Goal: Transaction & Acquisition: Book appointment/travel/reservation

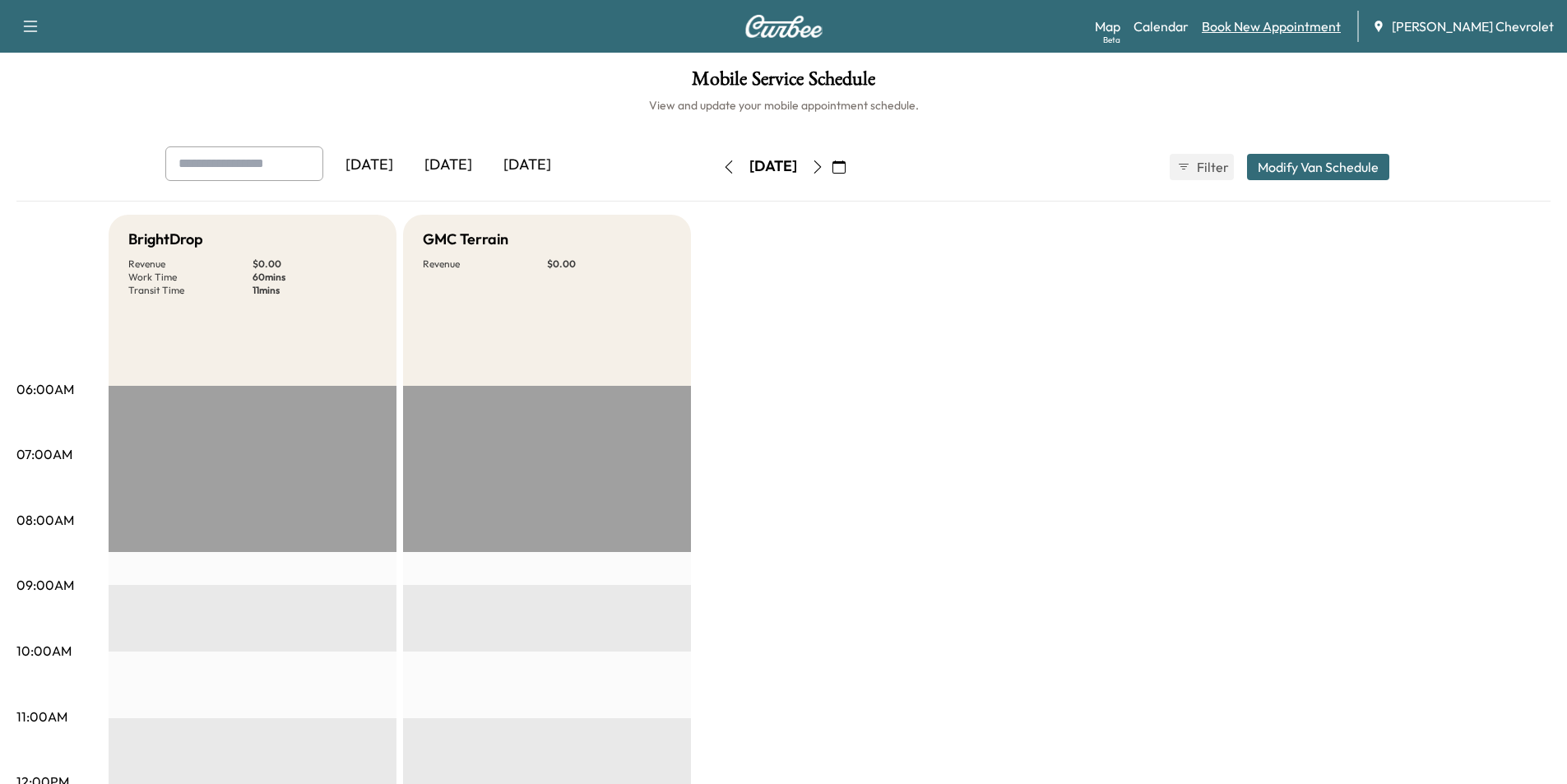
click at [1291, 24] on link "Book New Appointment" at bounding box center [1271, 26] width 139 height 20
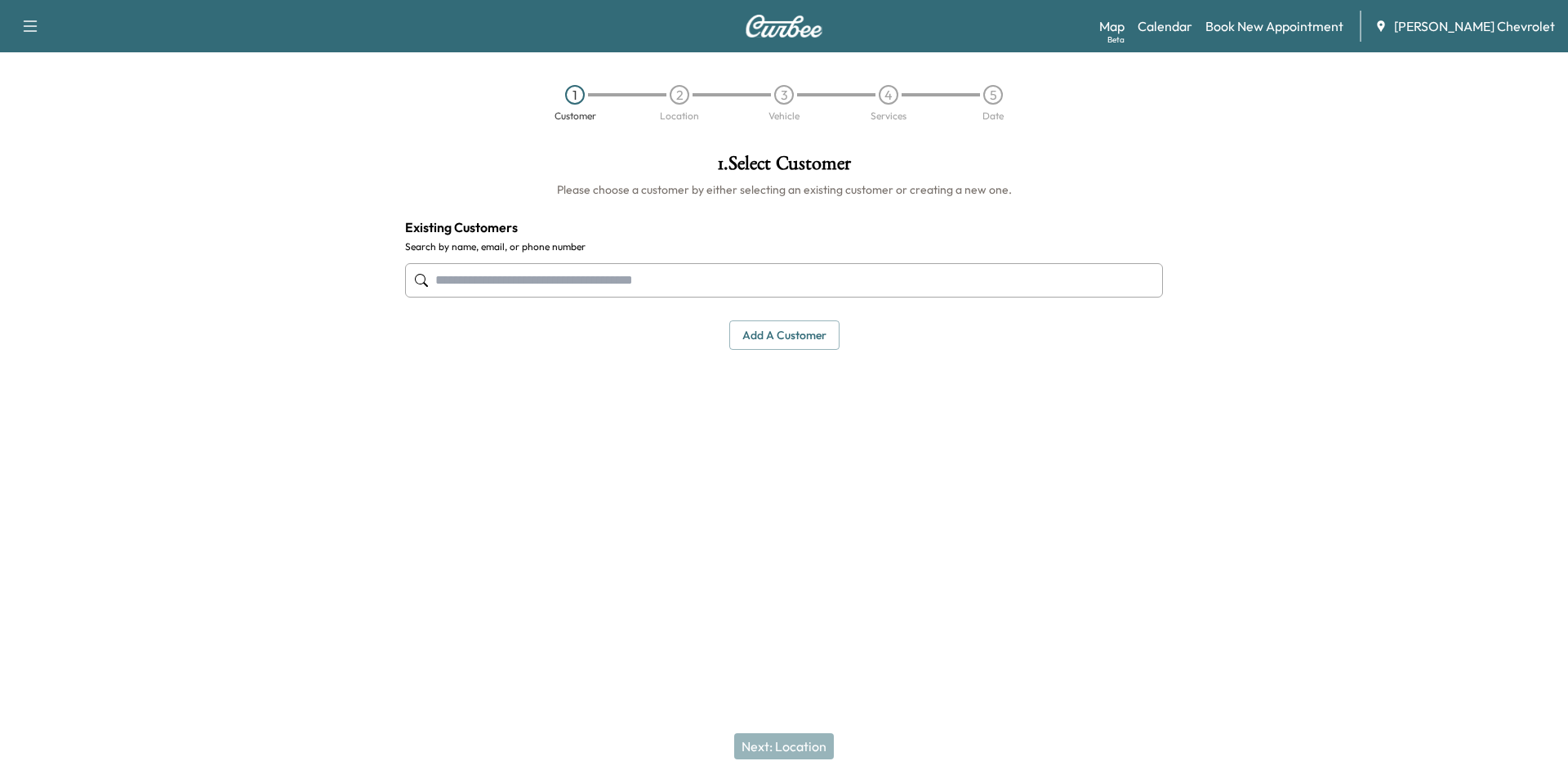
click at [651, 290] on input "text" at bounding box center [784, 281] width 758 height 34
click at [598, 289] on input "text" at bounding box center [784, 281] width 758 height 34
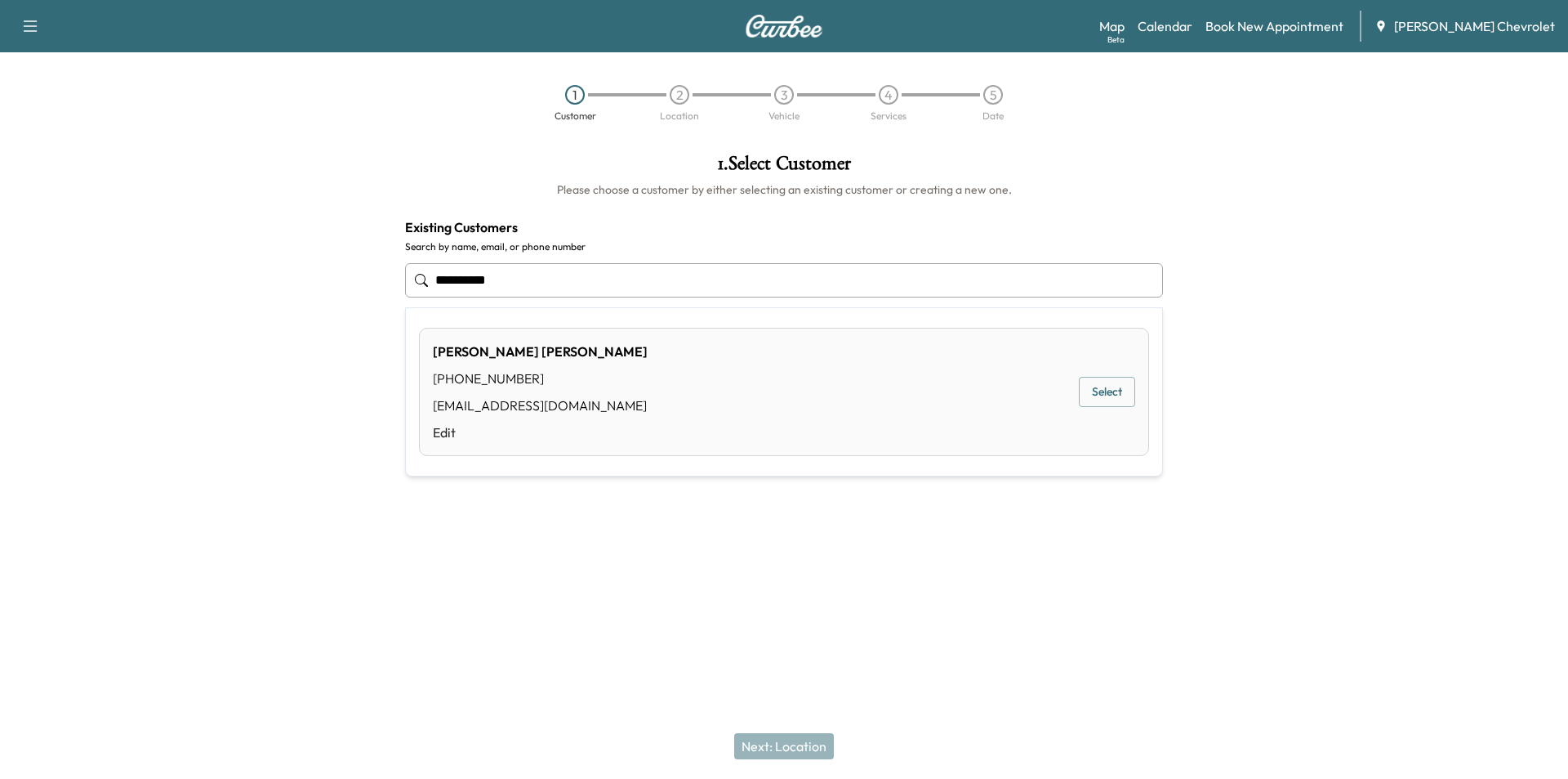
click at [1117, 402] on button "Select" at bounding box center [1107, 391] width 56 height 30
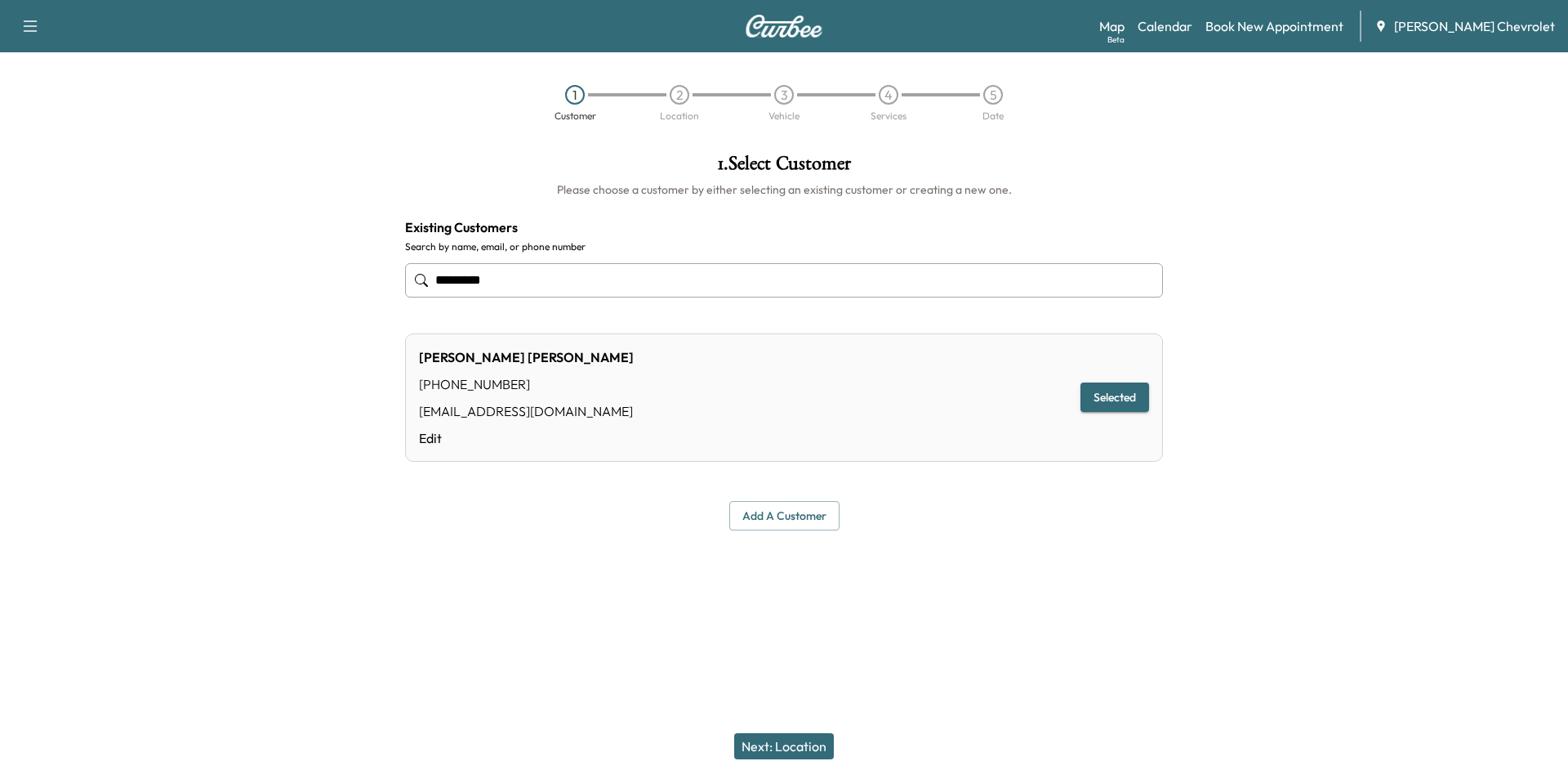
type input "*********"
click at [789, 746] on button "Next: Location" at bounding box center [784, 746] width 100 height 26
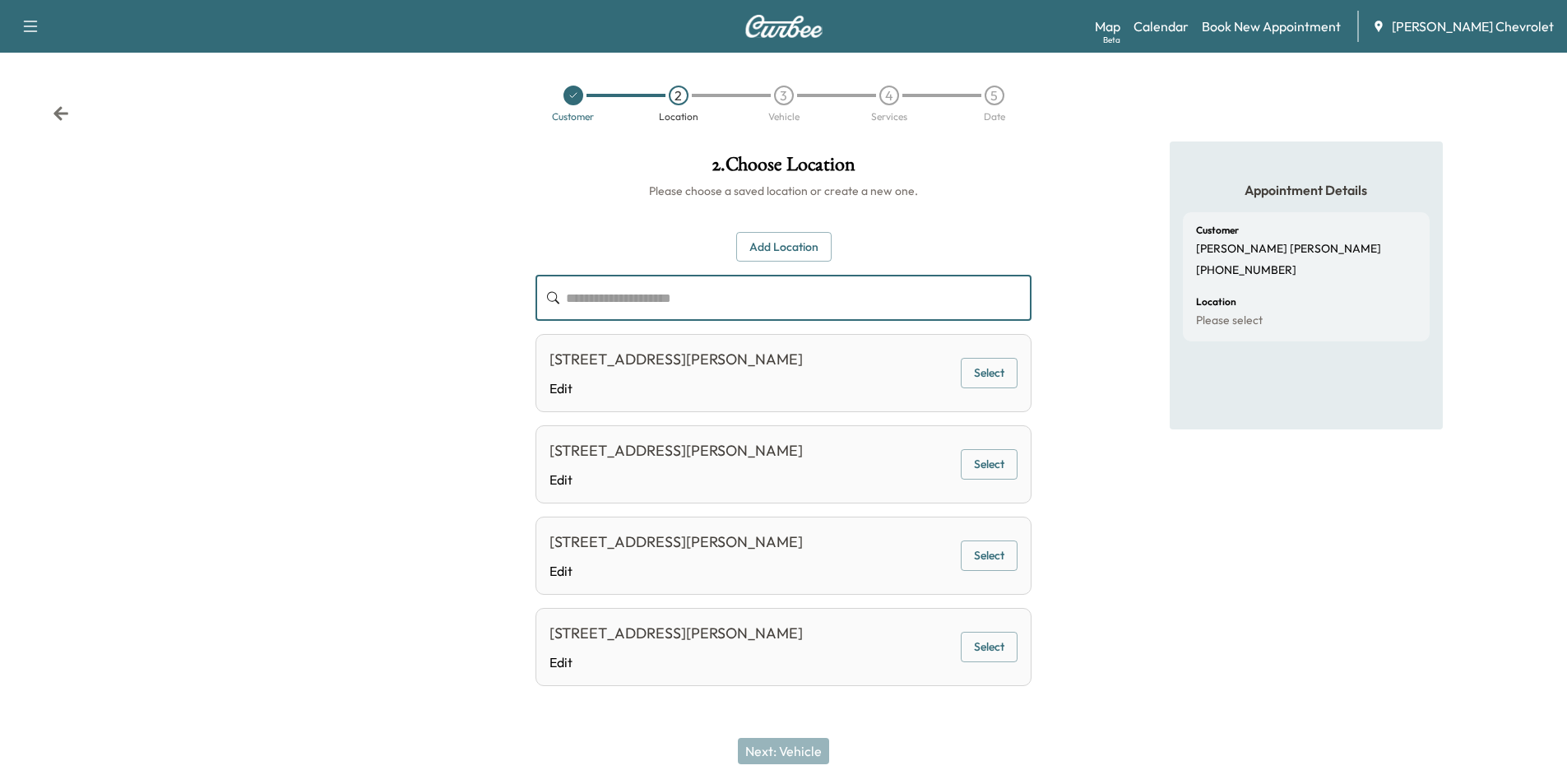
click at [676, 303] on input "text" at bounding box center [798, 298] width 465 height 46
click at [755, 249] on button "Add Location" at bounding box center [784, 247] width 96 height 30
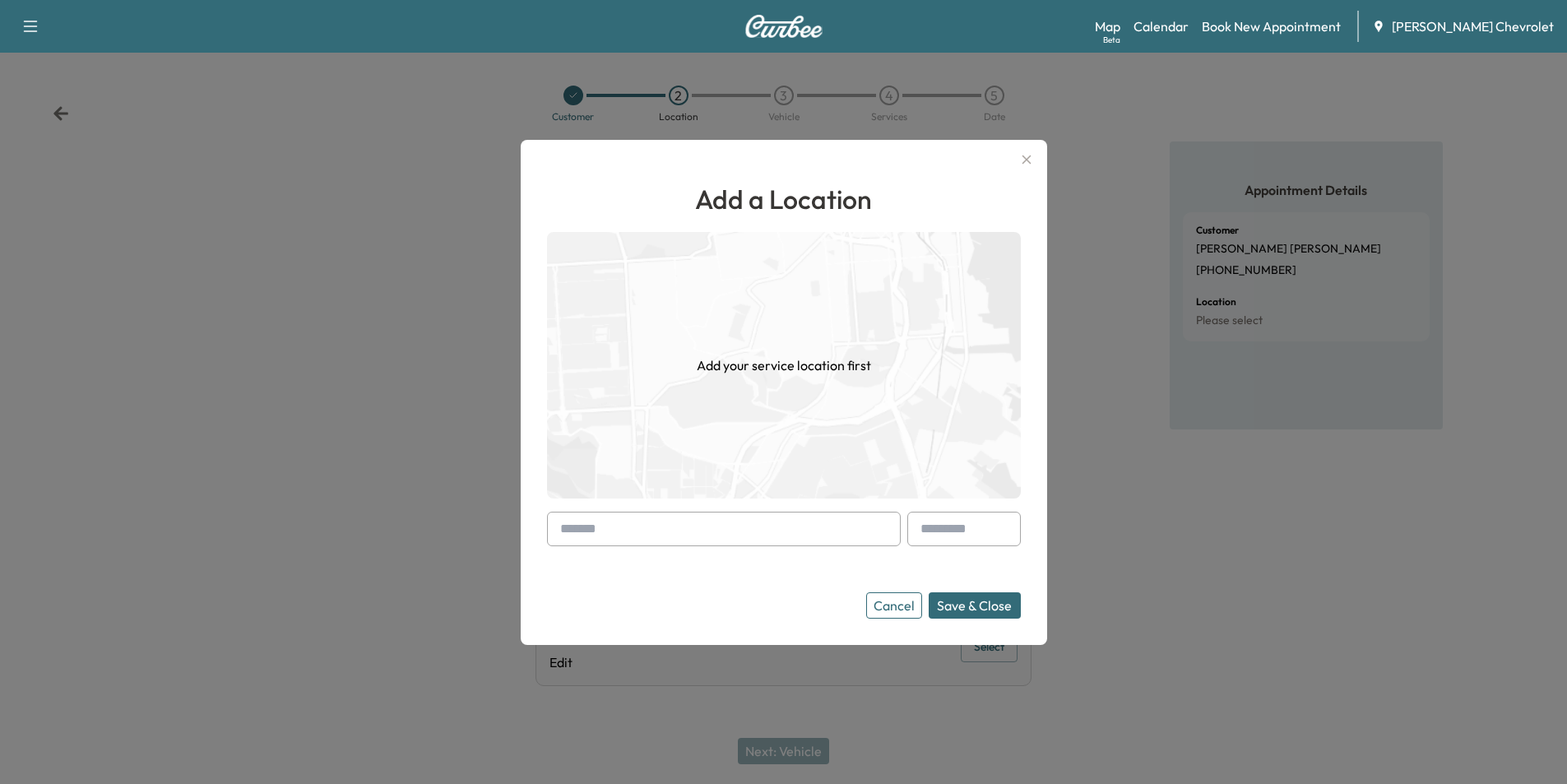
click at [624, 526] on input "text" at bounding box center [723, 529] width 353 height 35
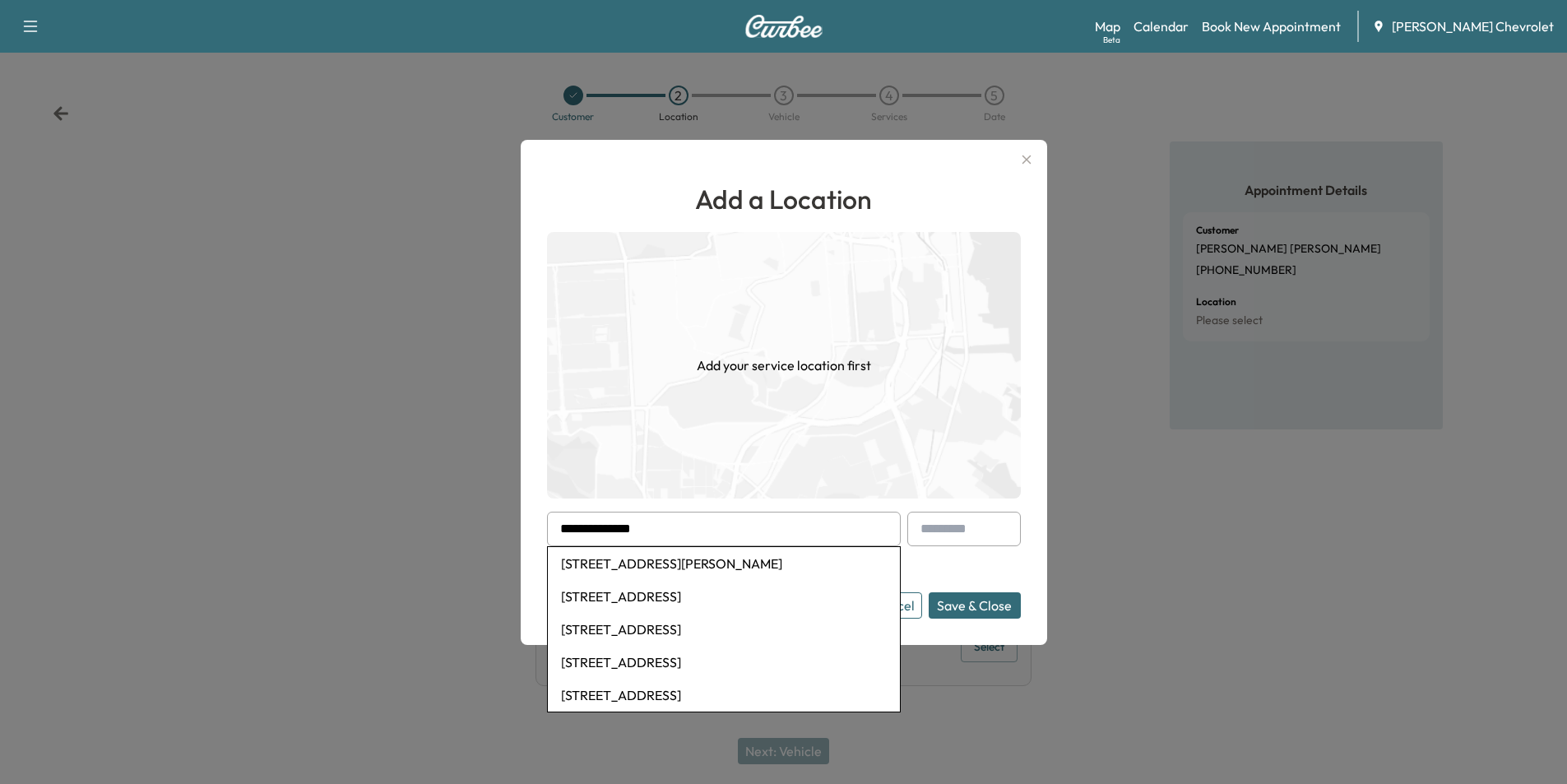
click at [741, 566] on li "[STREET_ADDRESS][PERSON_NAME]" at bounding box center [723, 563] width 352 height 33
type input "**********"
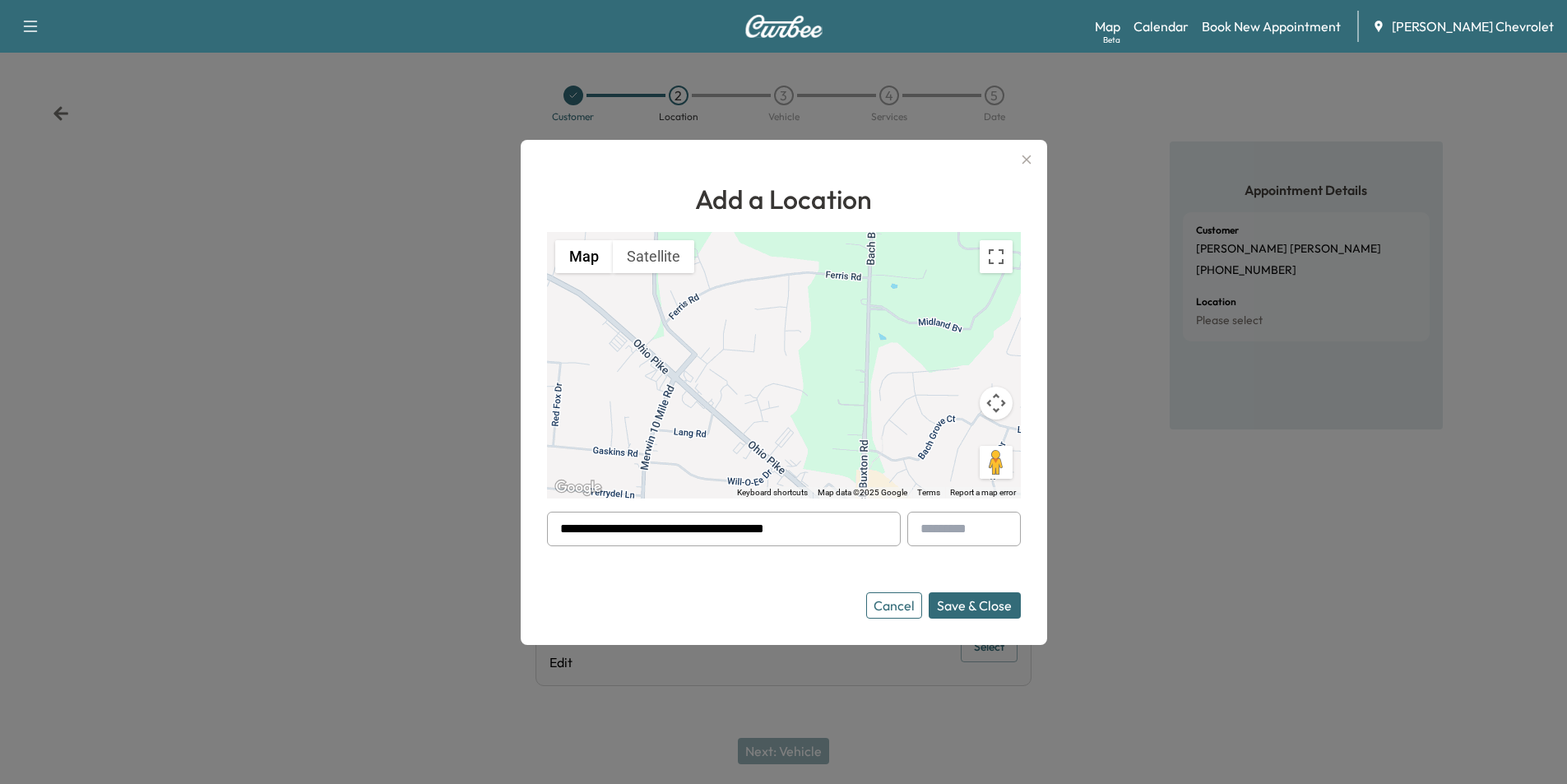
click at [985, 601] on button "Save & Close" at bounding box center [975, 605] width 92 height 26
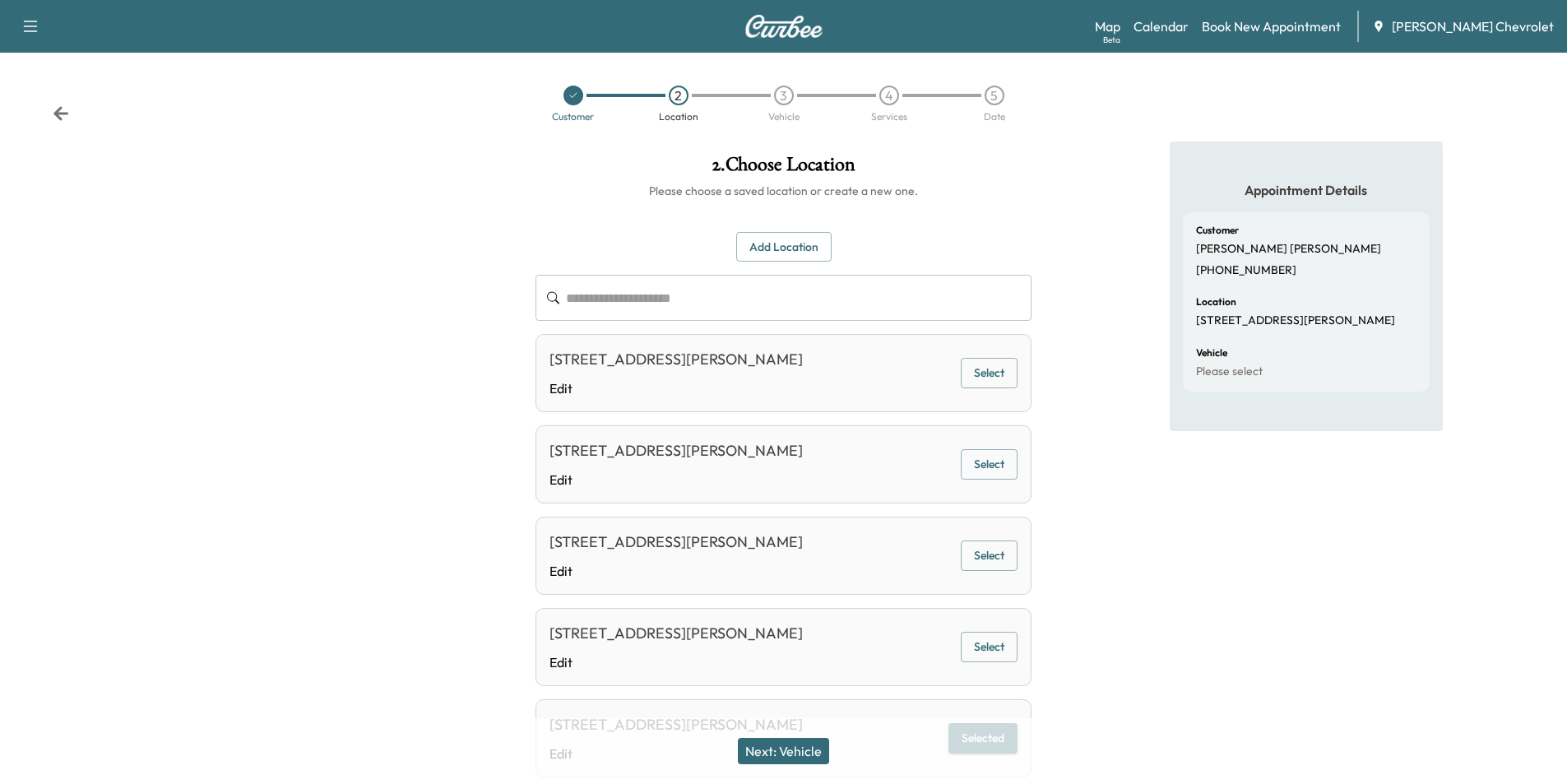
click at [788, 754] on button "Next: Vehicle" at bounding box center [784, 751] width 91 height 26
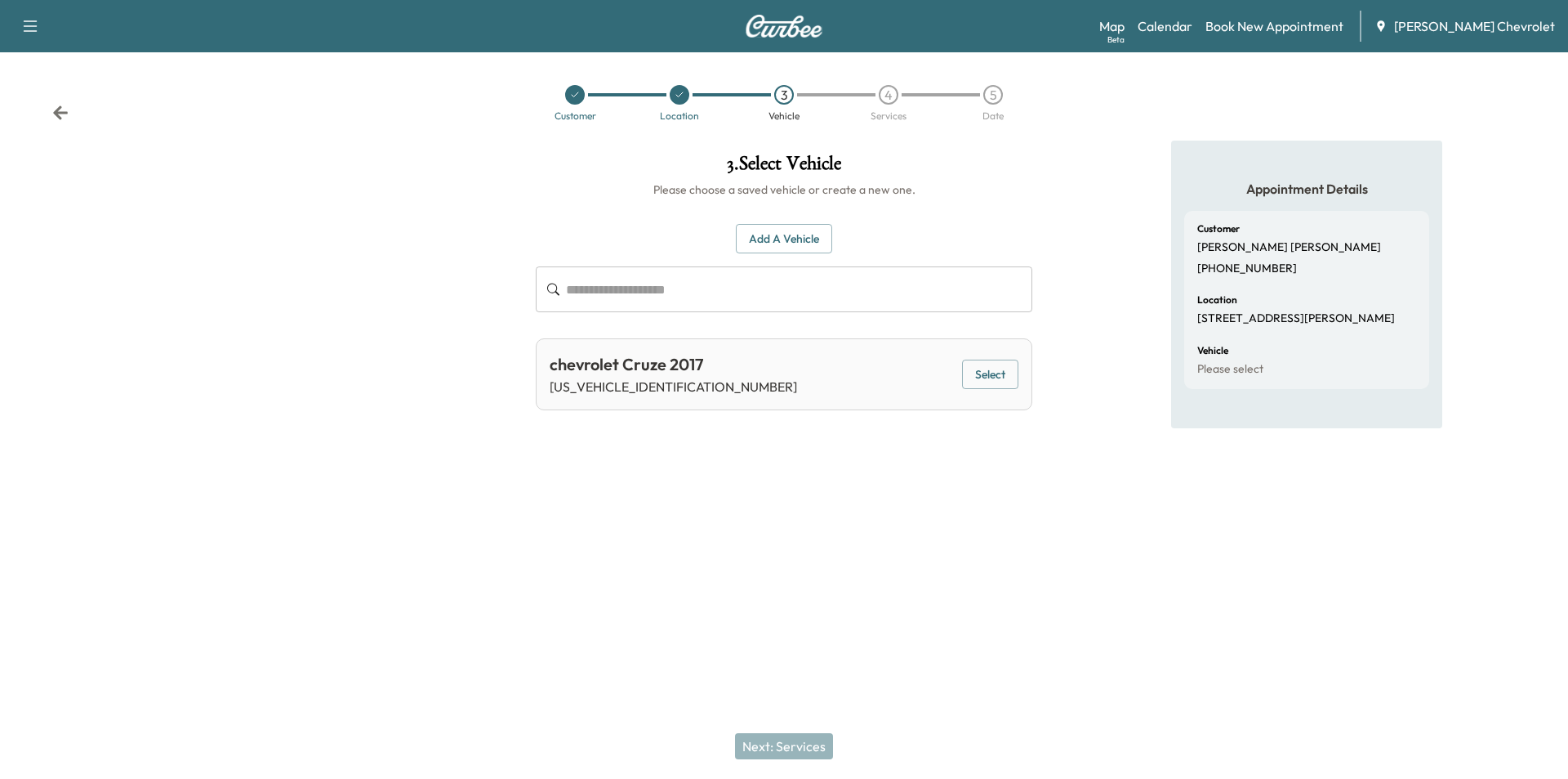
click at [988, 371] on button "Select" at bounding box center [990, 374] width 56 height 30
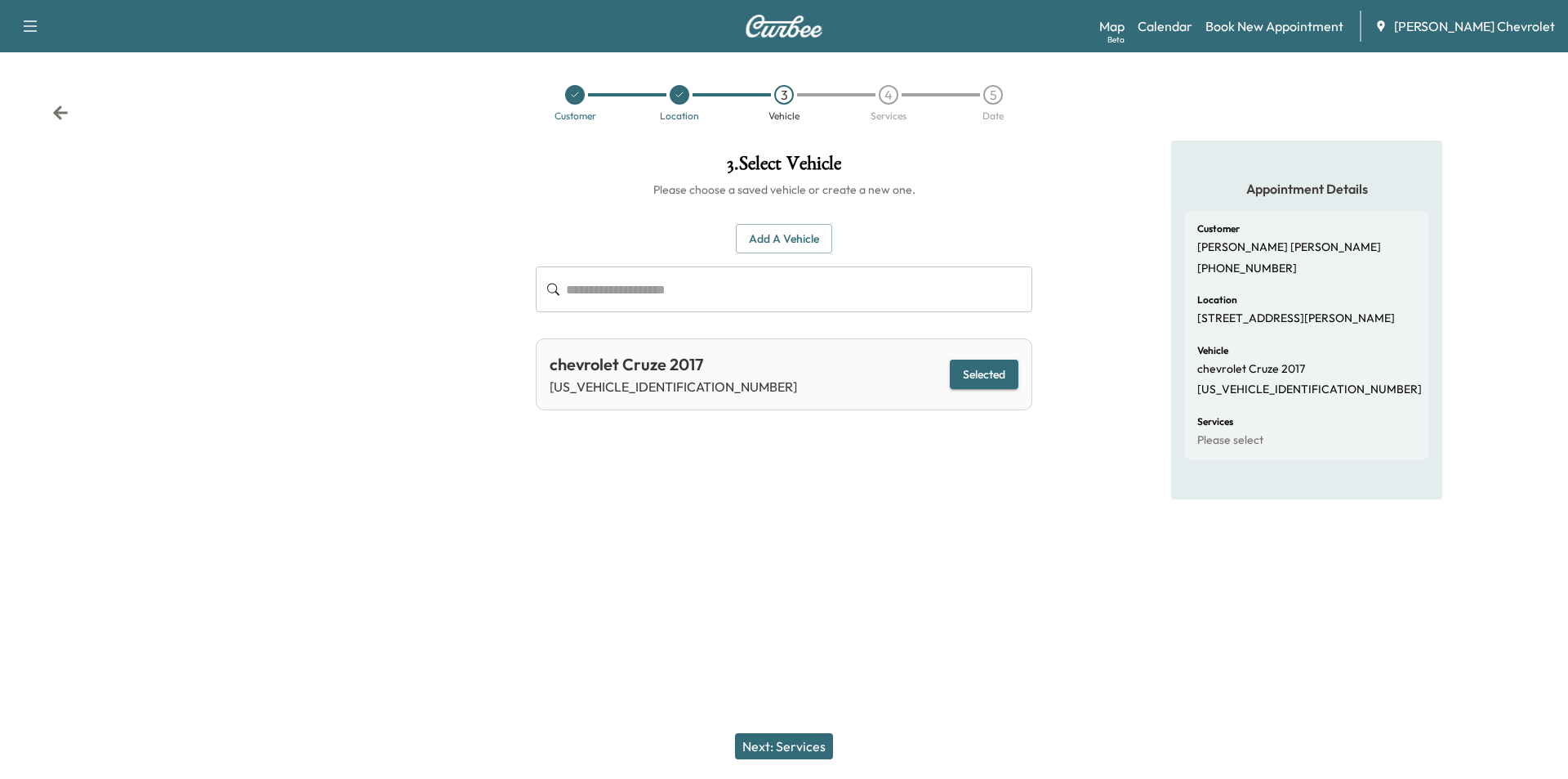
click at [788, 745] on button "Next: Services" at bounding box center [784, 746] width 98 height 26
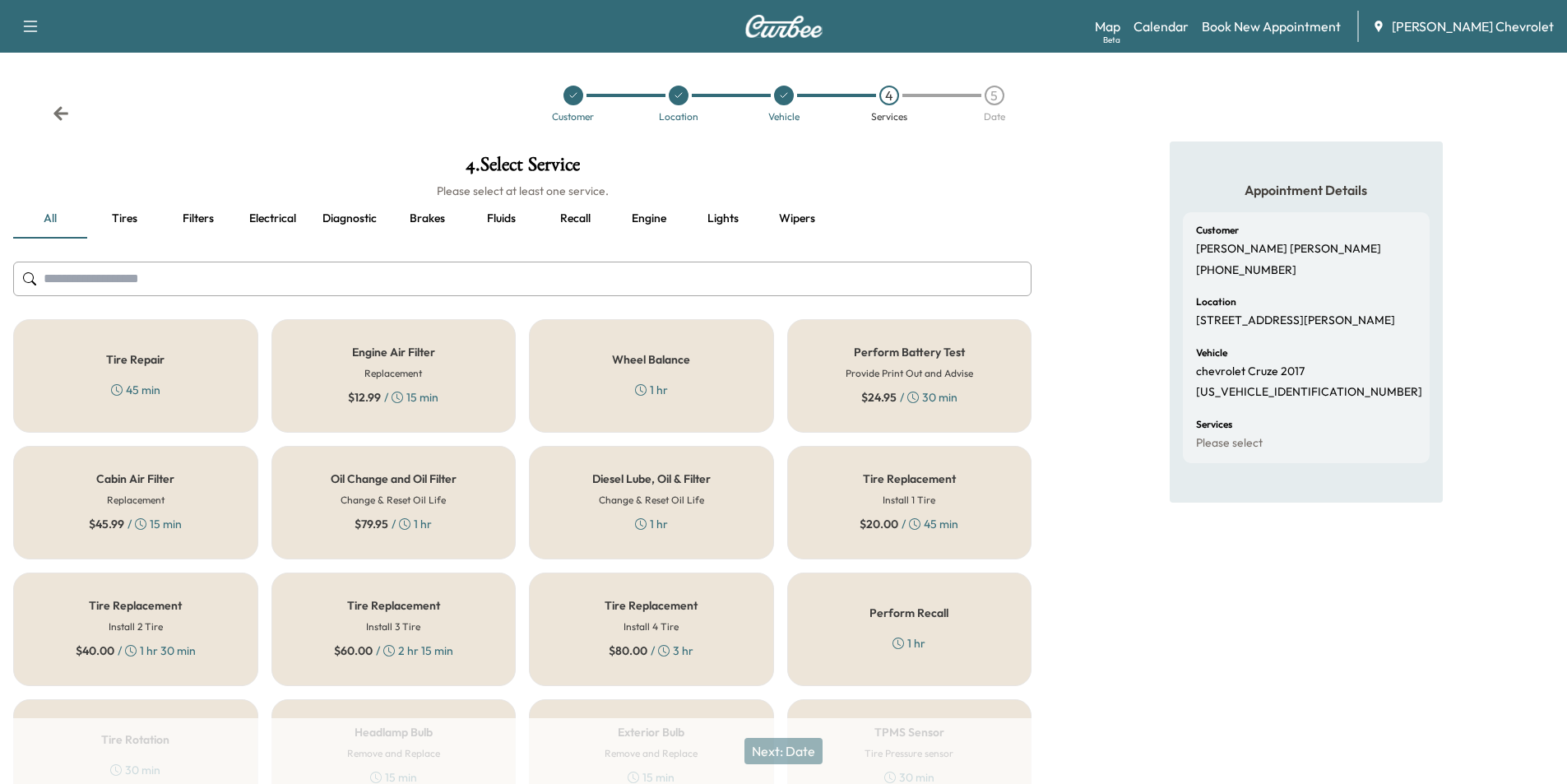
click at [407, 536] on div "Oil Change and Oil Filter Change & Reset Oil Life $ 79.95 / 1 hr" at bounding box center [395, 502] width 246 height 114
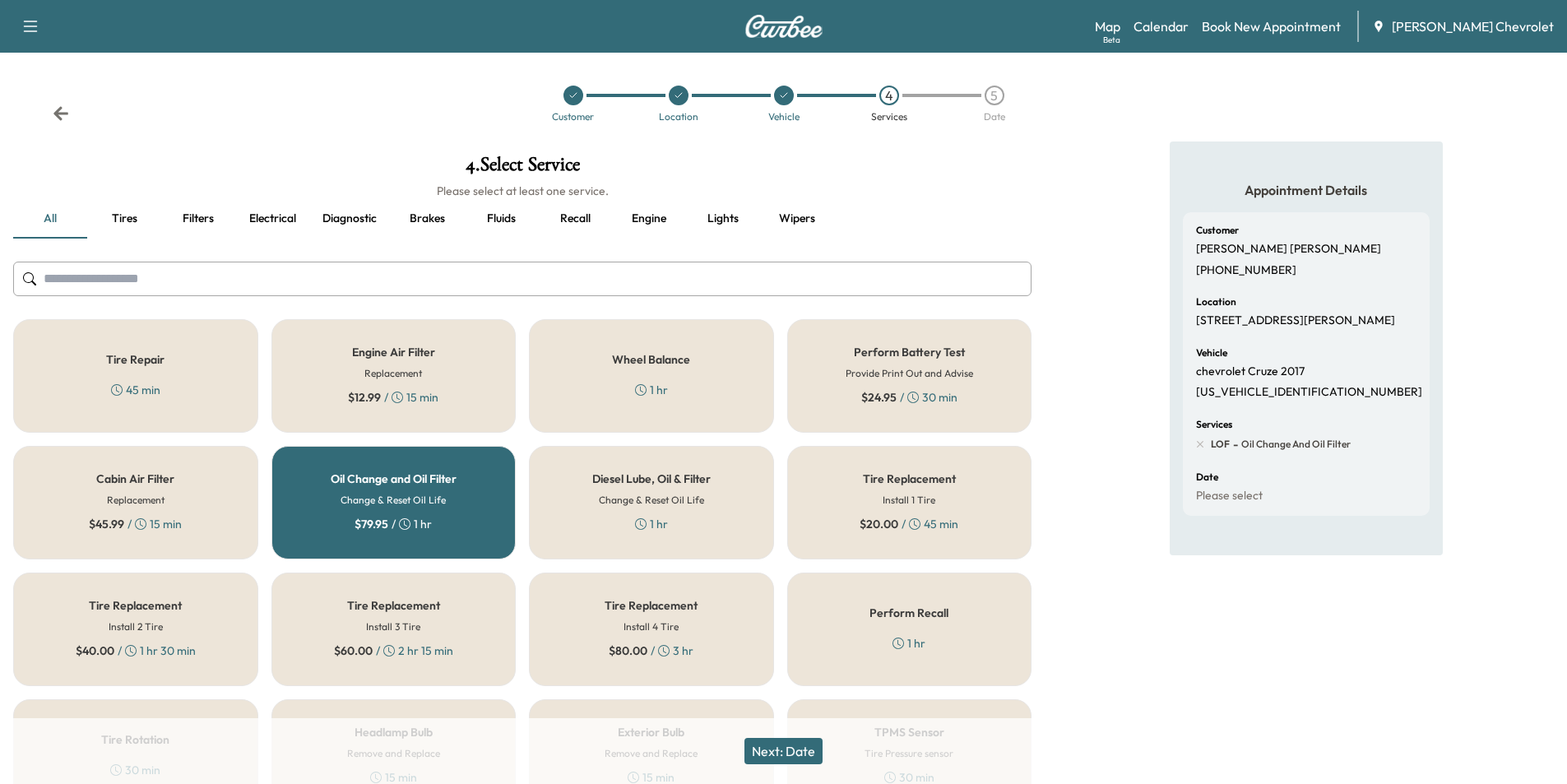
click at [769, 753] on button "Next: Date" at bounding box center [784, 751] width 78 height 26
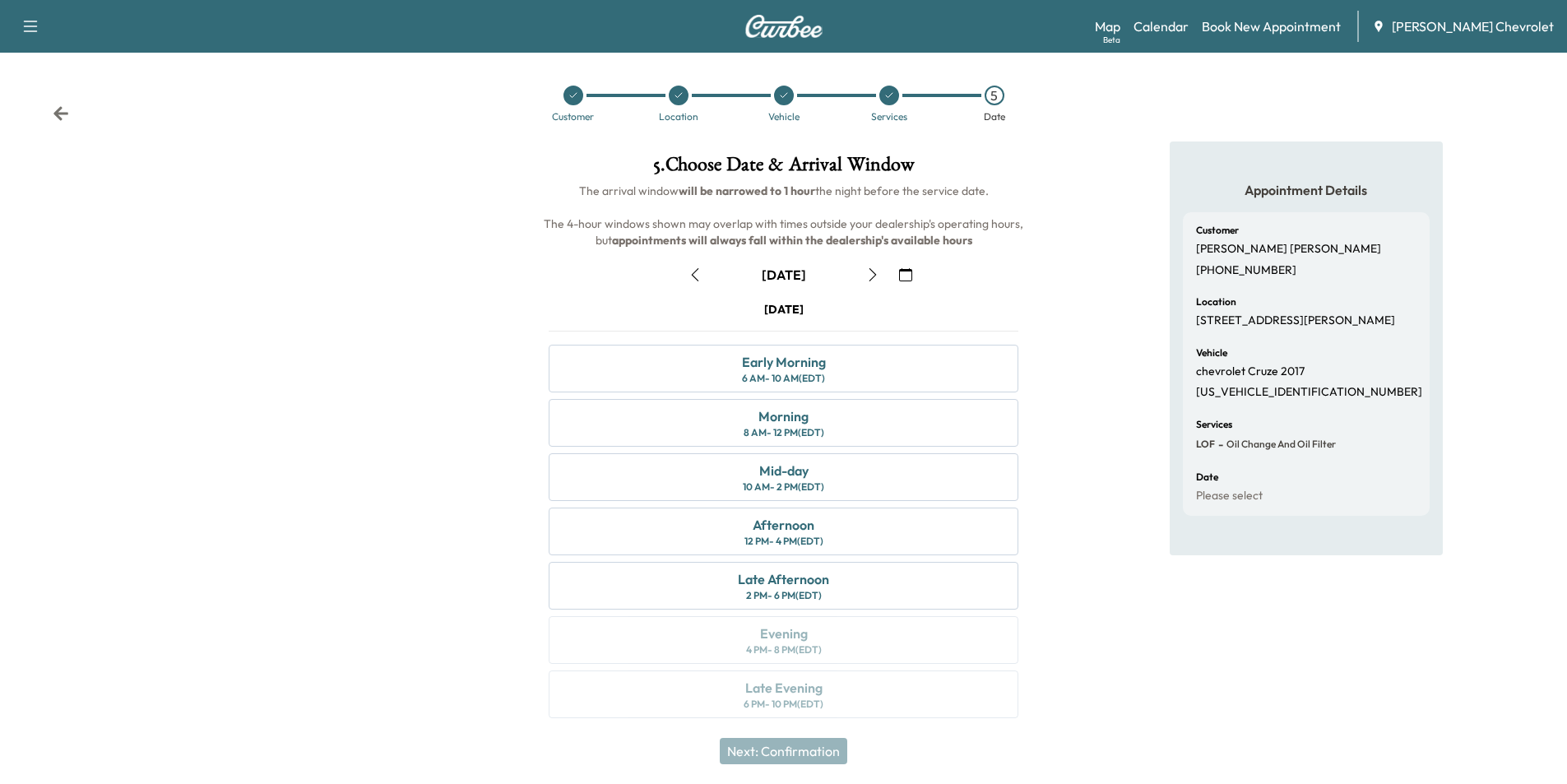
click at [864, 275] on button "button" at bounding box center [873, 275] width 28 height 26
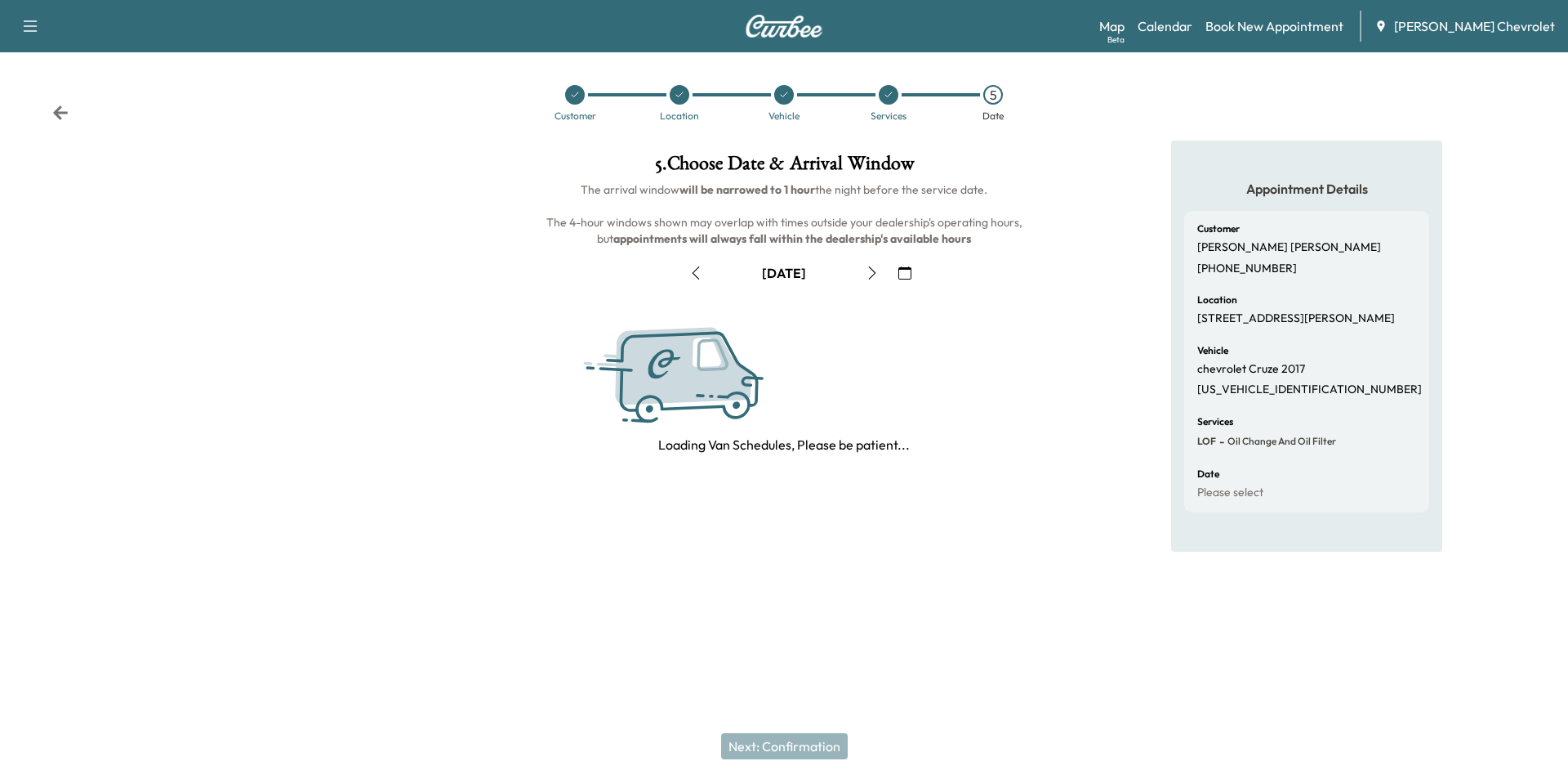
click at [866, 275] on icon "button" at bounding box center [873, 273] width 13 height 13
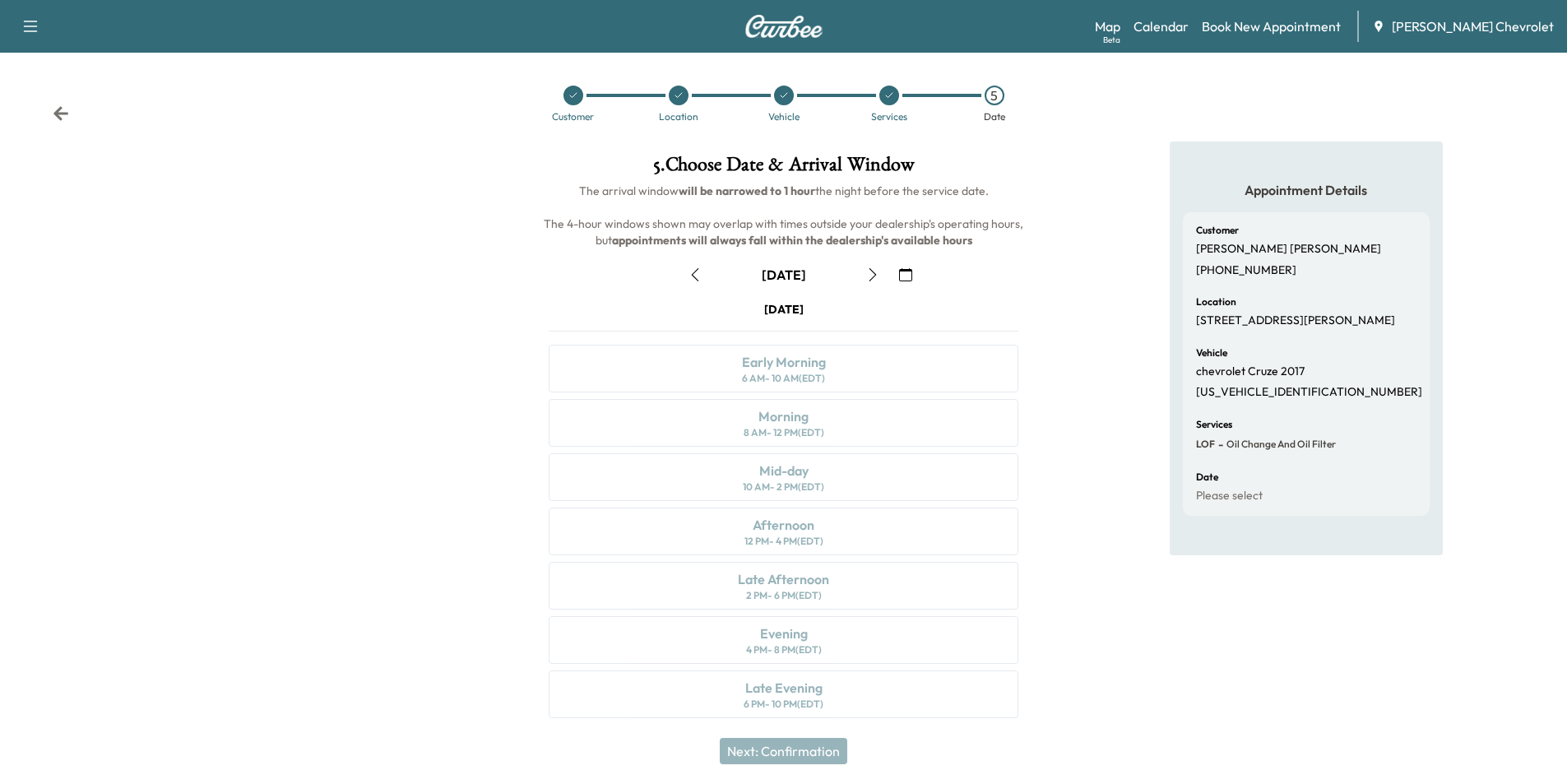
click at [872, 277] on icon "button" at bounding box center [873, 275] width 13 height 13
click at [818, 488] on div "10 AM - 2 PM (EDT)" at bounding box center [784, 487] width 82 height 13
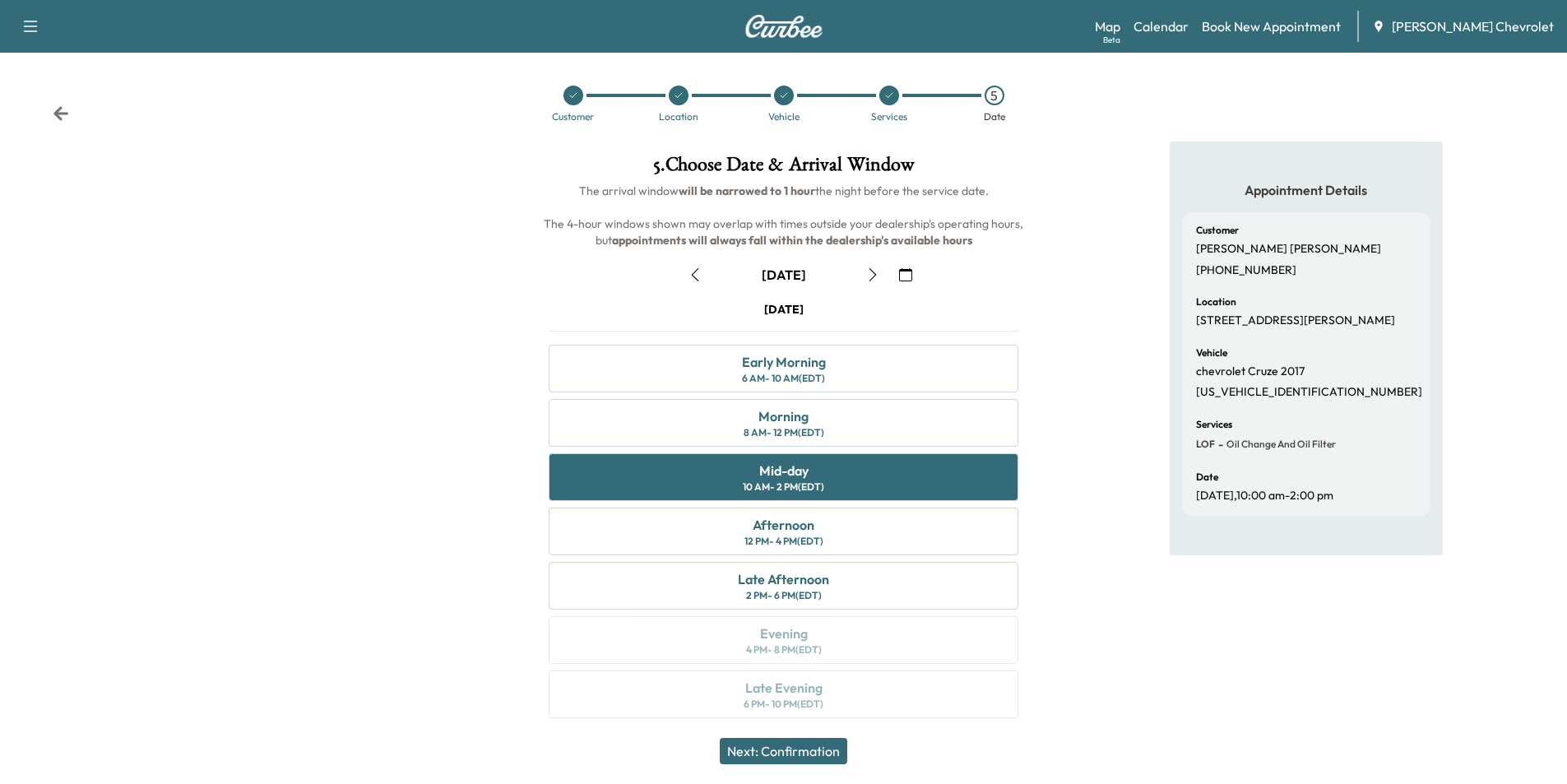
click at [807, 742] on button "Next: Confirmation" at bounding box center [784, 751] width 128 height 26
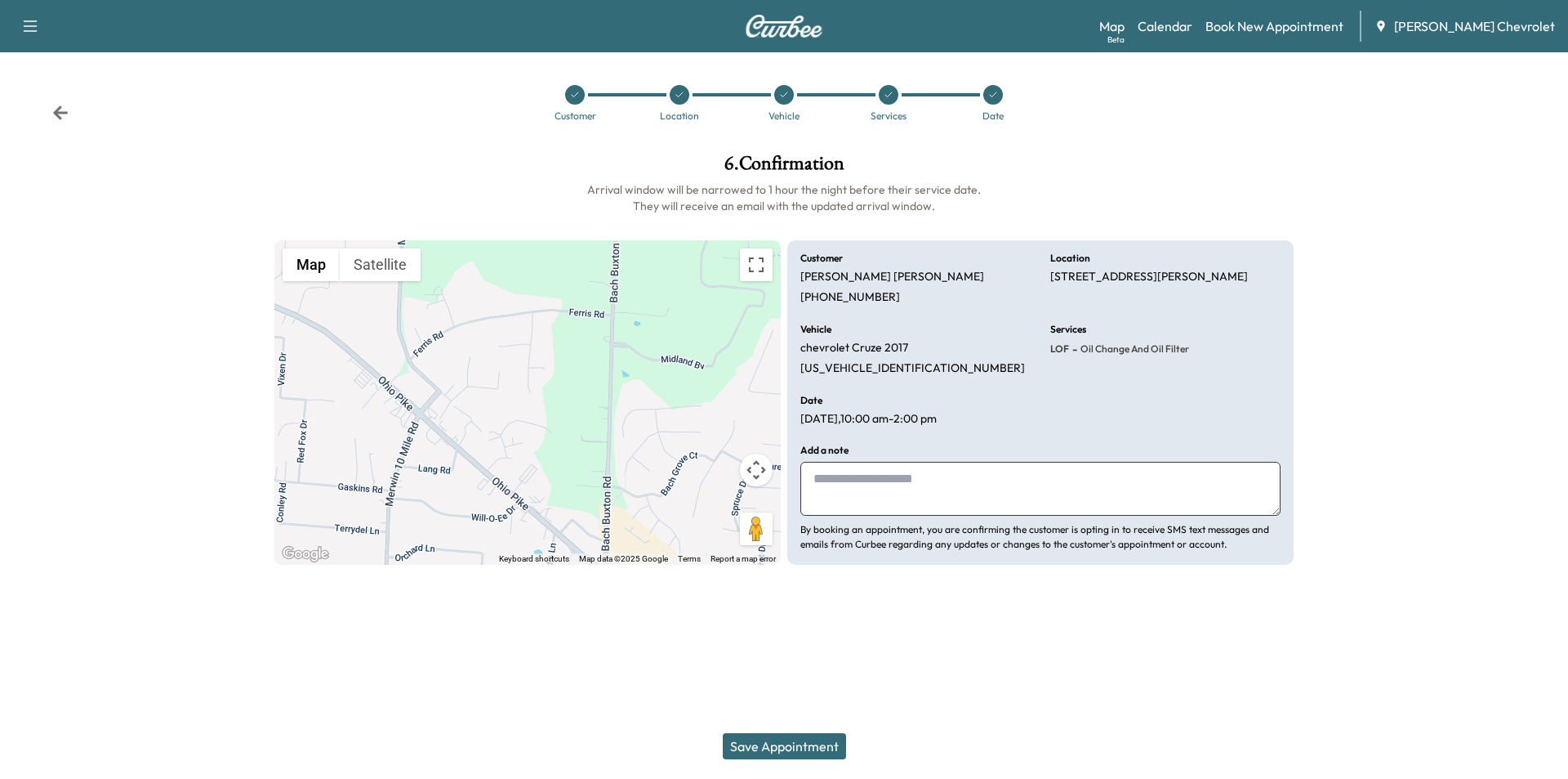
click at [790, 742] on button "Save Appointment" at bounding box center [784, 746] width 124 height 26
